Goal: Task Accomplishment & Management: Manage account settings

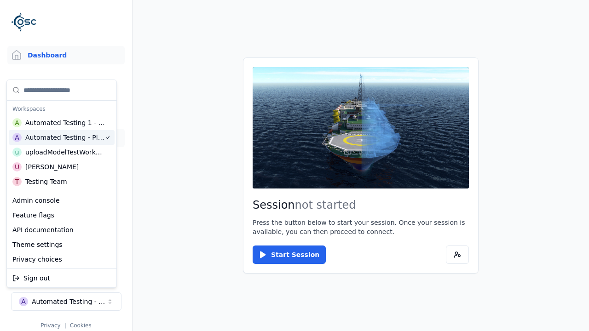
click at [66, 138] on link "Datasets" at bounding box center [65, 138] width 117 height 18
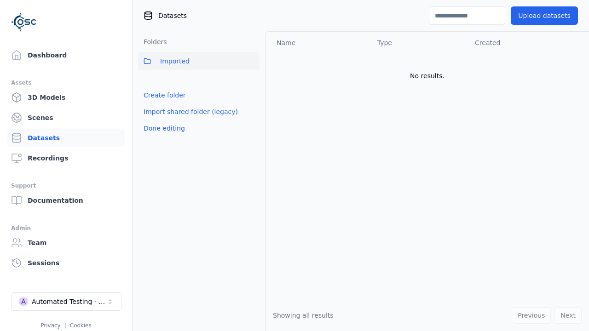
click at [161, 95] on link "Create folder" at bounding box center [164, 95] width 42 height 9
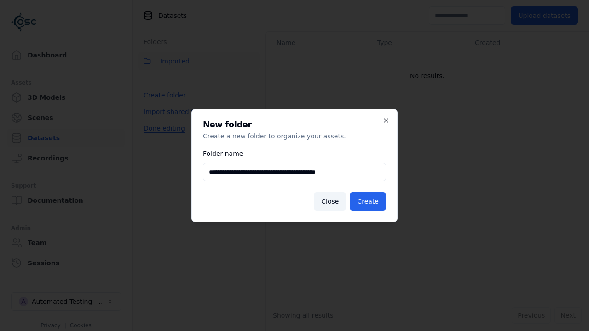
click at [161, 137] on button "Done editing" at bounding box center [164, 128] width 52 height 17
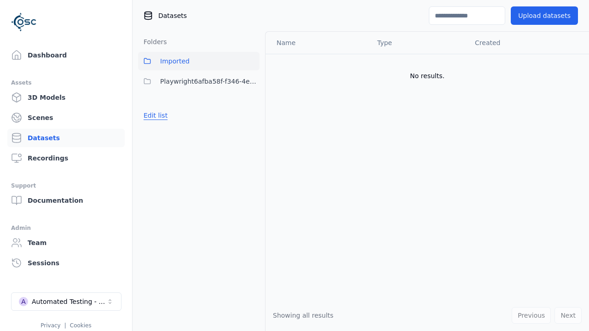
click at [154, 115] on button "Edit list" at bounding box center [155, 115] width 35 height 17
click at [252, 81] on html "Support Dashboard Assets 3D Models Scenes Datasets Recordings Support Documenta…" at bounding box center [294, 165] width 589 height 331
click at [252, 115] on div "Share" at bounding box center [256, 115] width 62 height 15
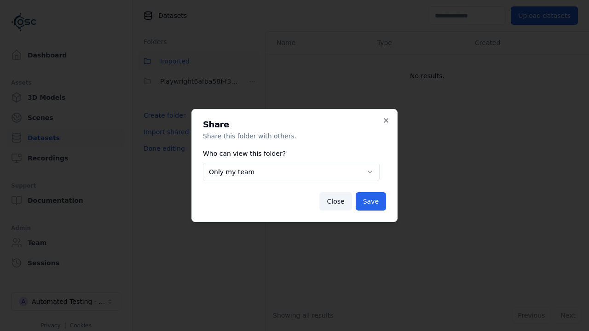
click at [291, 172] on body "**********" at bounding box center [294, 165] width 589 height 331
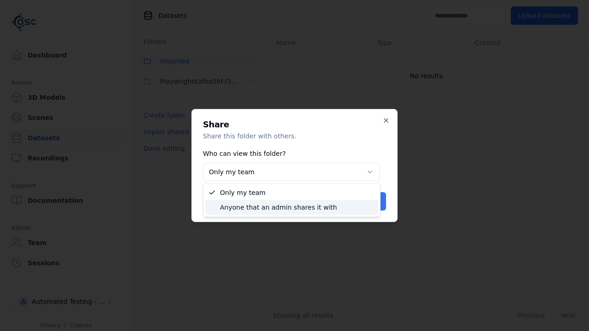
select select "****"
click at [372, 201] on button "Save" at bounding box center [371, 201] width 30 height 18
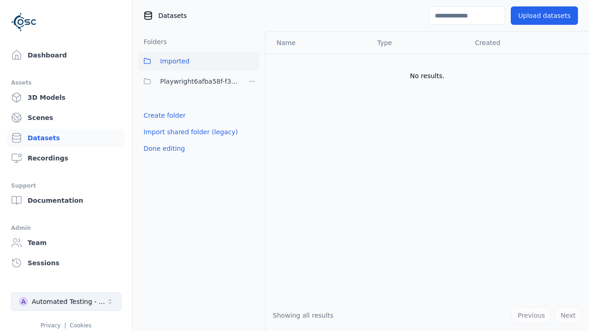
click at [161, 149] on button "Done editing" at bounding box center [164, 148] width 52 height 17
click at [66, 302] on div "Automated Testing - Playwright" at bounding box center [69, 301] width 75 height 9
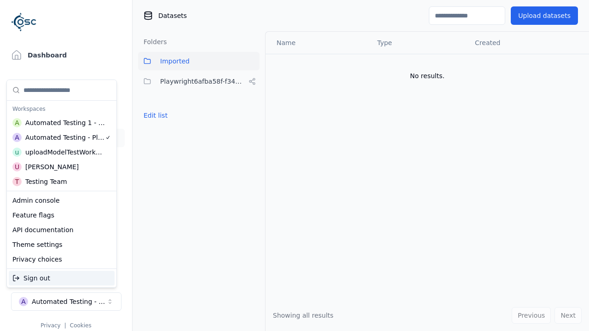
click at [62, 123] on div "Automated Testing 1 - Playwright" at bounding box center [65, 122] width 80 height 9
click at [294, 166] on html "Support Dashboard Assets 3D Models Scenes Datasets Recordings Support Documenta…" at bounding box center [294, 165] width 589 height 331
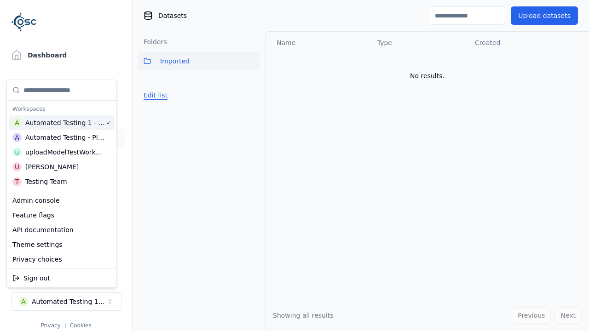
click at [154, 95] on button "Edit list" at bounding box center [155, 95] width 35 height 17
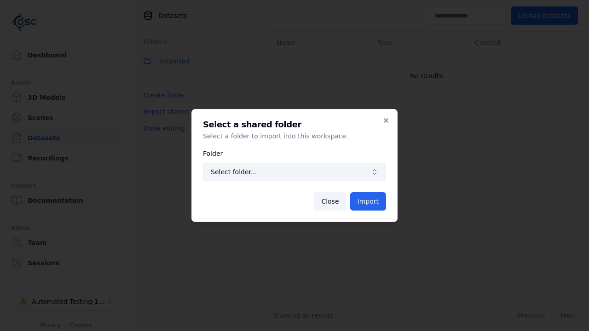
click at [294, 172] on span "Select folder..." at bounding box center [289, 171] width 156 height 9
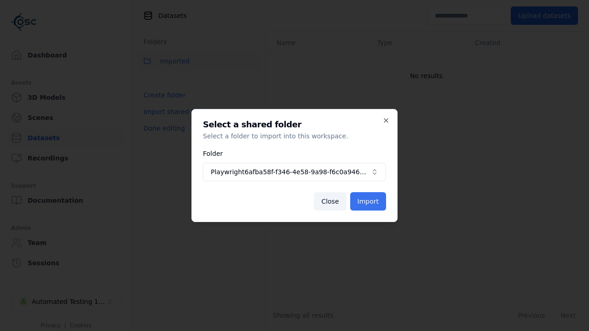
click at [369, 201] on button "Import" at bounding box center [368, 201] width 36 height 18
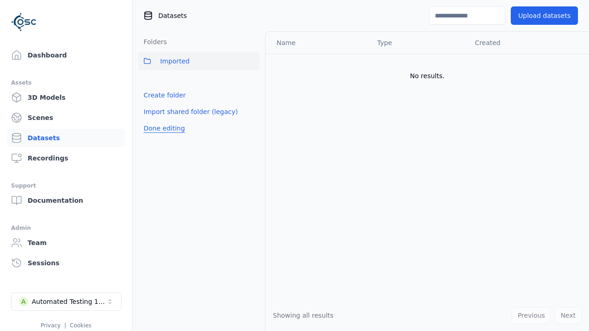
click at [161, 137] on button "Done editing" at bounding box center [164, 128] width 52 height 17
click at [154, 120] on button "Done editing" at bounding box center [164, 128] width 52 height 17
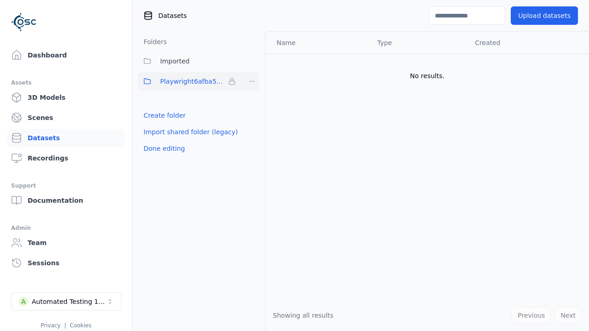
click at [252, 81] on html "Support Dashboard Assets 3D Models Scenes Datasets Recordings Support Documenta…" at bounding box center [294, 165] width 589 height 331
click at [294, 166] on html "Support Dashboard Assets 3D Models Scenes Datasets Recordings Support Documenta…" at bounding box center [294, 165] width 589 height 331
click at [161, 149] on button "Done editing" at bounding box center [164, 148] width 52 height 17
click at [66, 302] on div "Automated Testing 1 - Playwright" at bounding box center [69, 301] width 75 height 9
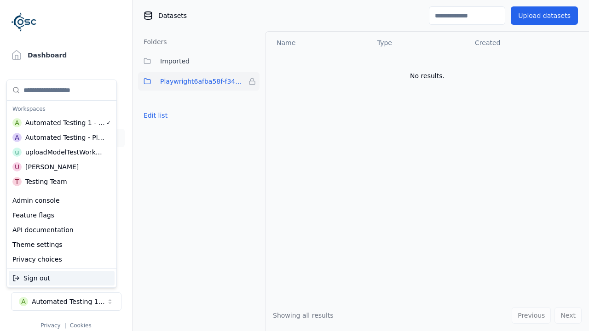
click at [62, 138] on div "Automated Testing - Playwright" at bounding box center [65, 137] width 80 height 9
click at [294, 166] on html "Support Dashboard Assets 3D Models Scenes Datasets Recordings Support Documenta…" at bounding box center [294, 165] width 589 height 331
click at [154, 115] on button "Edit list" at bounding box center [155, 115] width 35 height 17
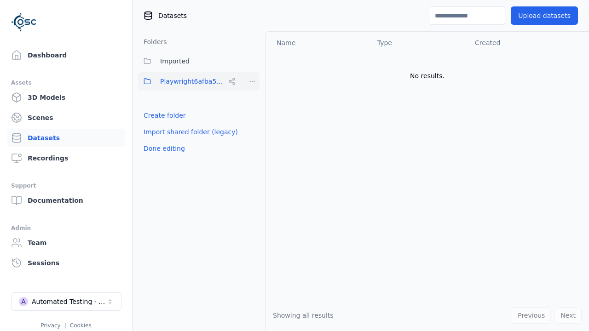
click at [252, 81] on html "Support Dashboard Assets 3D Models Scenes Datasets Recordings Support Documenta…" at bounding box center [294, 165] width 589 height 331
click at [252, 130] on div "Rename" at bounding box center [256, 129] width 62 height 15
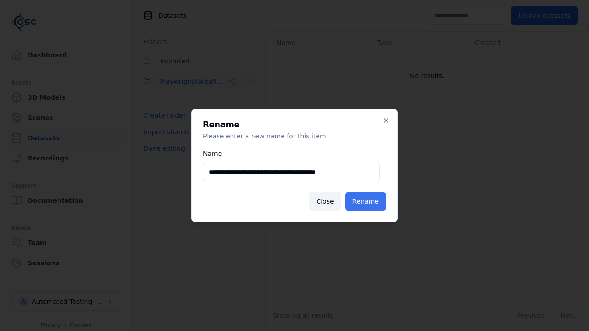
click at [291, 172] on input "**********" at bounding box center [291, 172] width 177 height 18
type input "**********"
click at [367, 201] on button "Rename" at bounding box center [365, 201] width 41 height 18
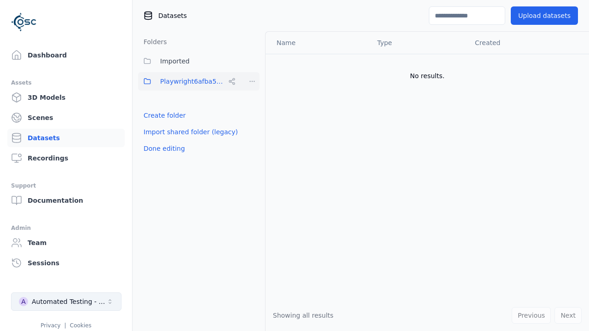
click at [161, 149] on button "Done editing" at bounding box center [164, 148] width 52 height 17
click at [66, 302] on div "Automated Testing - Playwright" at bounding box center [69, 301] width 75 height 9
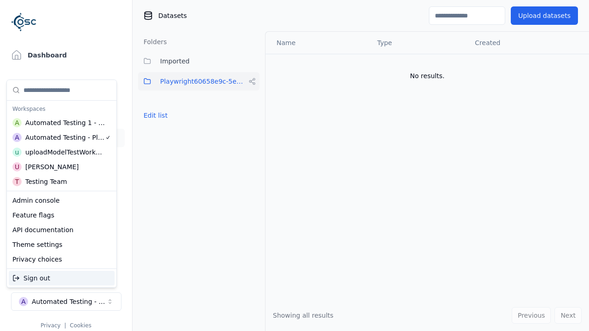
click at [60, 123] on div "Automated Testing 1 - Playwright" at bounding box center [65, 122] width 80 height 9
click at [294, 166] on html "Support Dashboard Assets 3D Models Scenes Datasets Recordings Support Documenta…" at bounding box center [294, 165] width 589 height 331
click at [154, 115] on button "Edit list" at bounding box center [155, 115] width 35 height 17
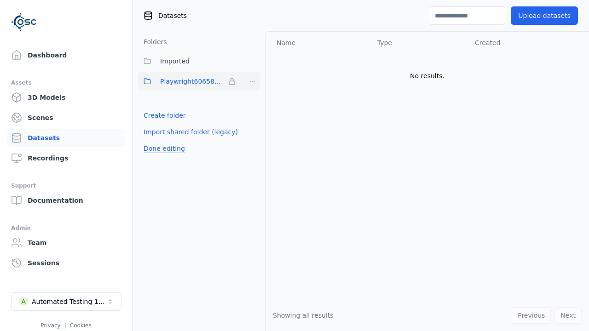
click at [252, 81] on html "Support Dashboard Assets 3D Models Scenes Datasets Recordings Support Documenta…" at bounding box center [294, 165] width 589 height 331
click at [252, 100] on div "Remove" at bounding box center [252, 100] width 54 height 15
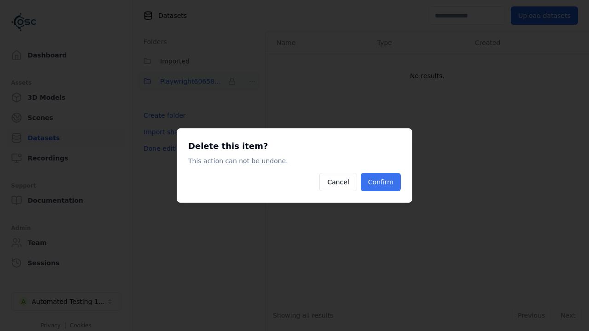
click at [382, 182] on button "Confirm" at bounding box center [381, 182] width 40 height 18
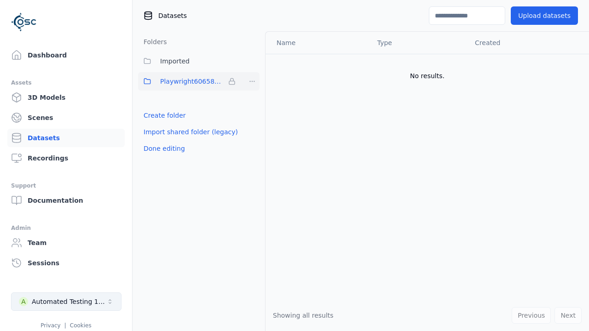
click at [161, 140] on button "Done editing" at bounding box center [164, 148] width 52 height 17
click at [66, 302] on div "Automated Testing 1 - Playwright" at bounding box center [69, 301] width 75 height 9
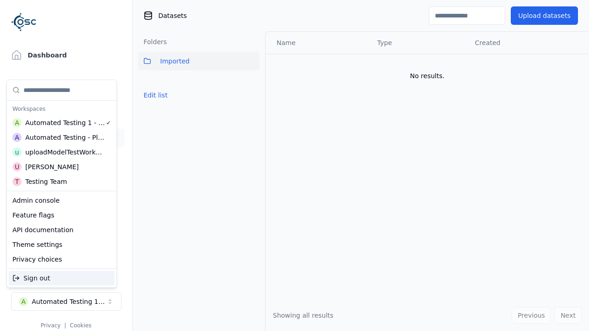
click at [62, 138] on div "Automated Testing - Playwright" at bounding box center [65, 137] width 80 height 9
click at [294, 166] on html "Support Dashboard Assets 3D Models Scenes Datasets Recordings Support Documenta…" at bounding box center [294, 165] width 589 height 331
click at [154, 103] on button "Edit list" at bounding box center [155, 95] width 35 height 17
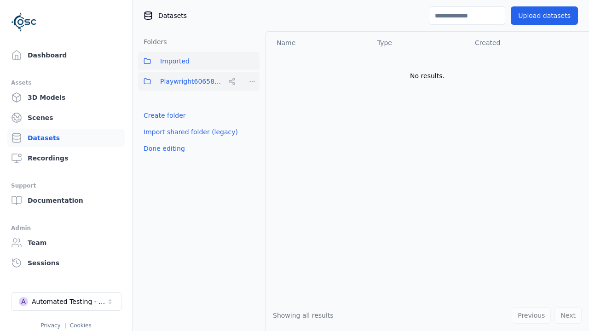
click at [252, 81] on html "Support Dashboard Assets 3D Models Scenes Datasets Recordings Support Documenta…" at bounding box center [294, 165] width 589 height 331
click at [252, 115] on div "Share" at bounding box center [256, 115] width 62 height 15
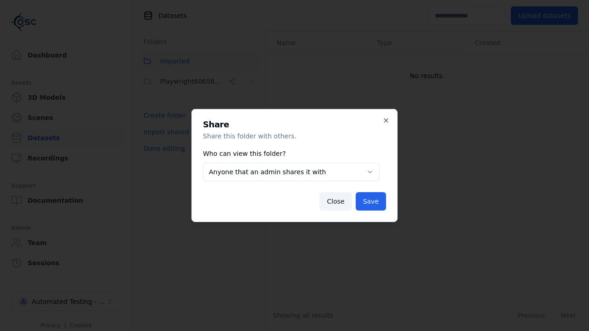
click at [291, 172] on body "**********" at bounding box center [294, 165] width 589 height 331
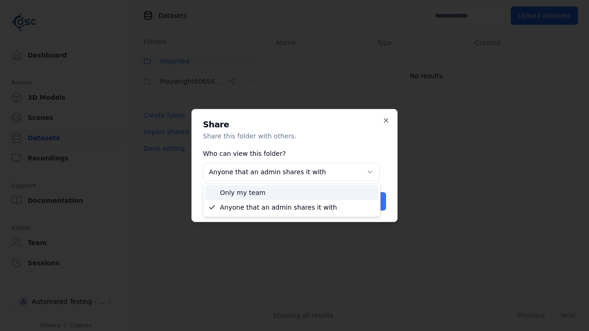
select select "*****"
click at [372, 201] on button "Save" at bounding box center [371, 201] width 30 height 18
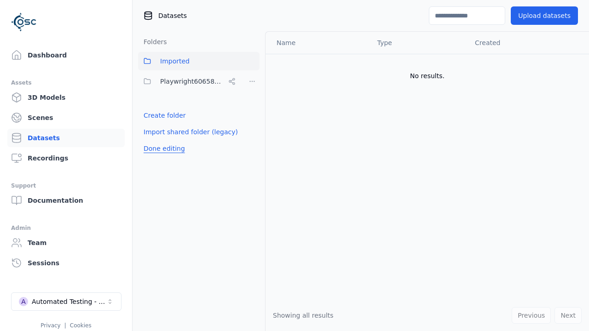
click at [161, 149] on button "Done editing" at bounding box center [164, 148] width 52 height 17
click at [154, 140] on button "Done editing" at bounding box center [164, 148] width 52 height 17
click at [252, 81] on html "Support Dashboard Assets 3D Models Scenes Datasets Recordings Support Documenta…" at bounding box center [294, 165] width 589 height 331
click at [252, 144] on div "Delete" at bounding box center [256, 144] width 62 height 15
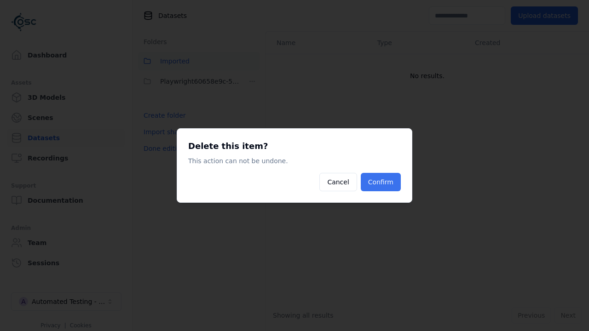
click at [382, 182] on button "Confirm" at bounding box center [381, 182] width 40 height 18
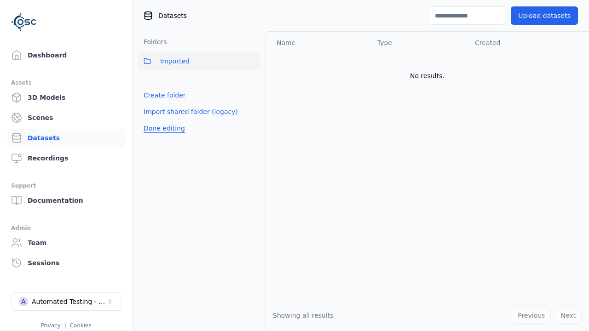
click at [161, 128] on button "Done editing" at bounding box center [164, 128] width 52 height 17
